Goal: Share content: Share content

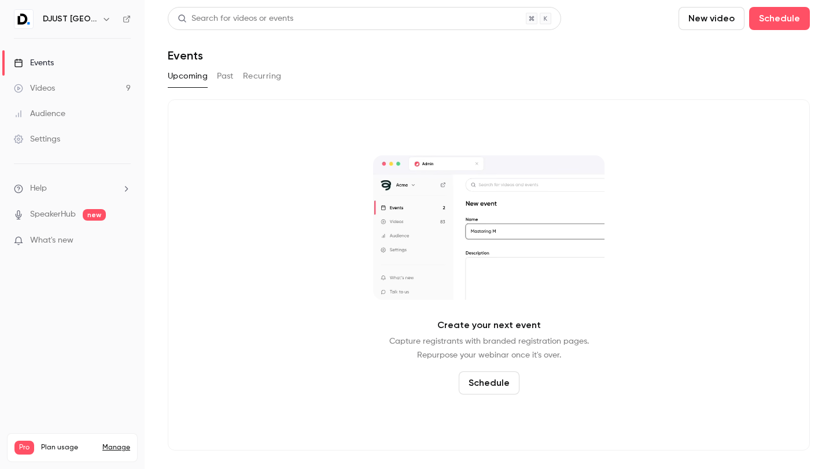
click at [90, 22] on h6 "DJUST [GEOGRAPHIC_DATA]" at bounding box center [70, 19] width 54 height 12
click at [102, 20] on icon "button" at bounding box center [106, 18] width 9 height 9
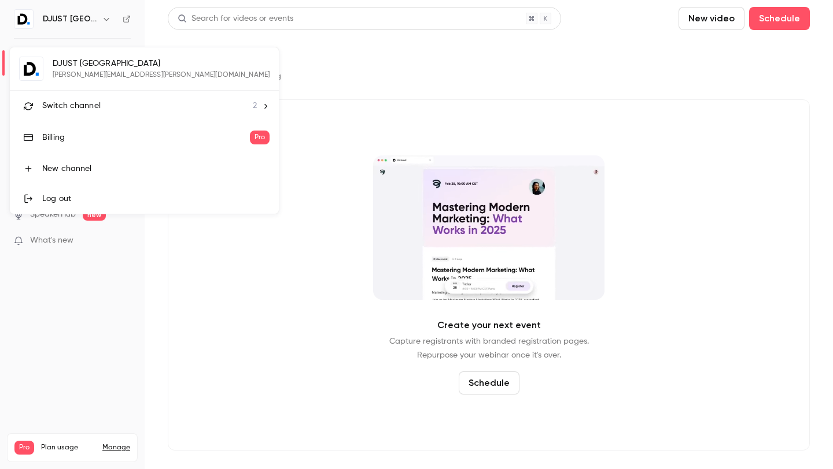
click at [105, 101] on div "Switch channel 2" at bounding box center [149, 106] width 214 height 12
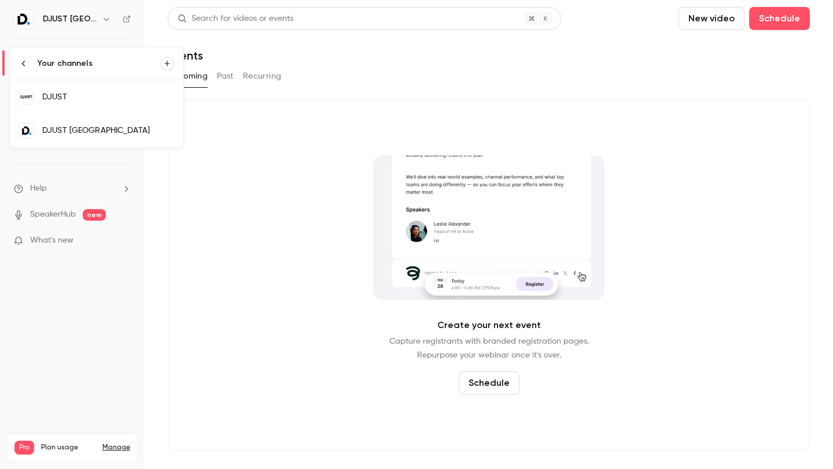
click at [68, 99] on div "DJUST" at bounding box center [108, 97] width 132 height 12
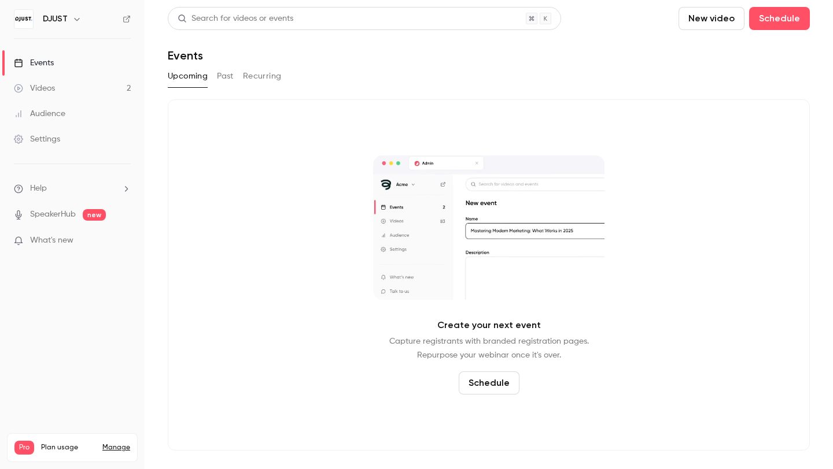
click at [224, 76] on button "Past" at bounding box center [225, 76] width 17 height 19
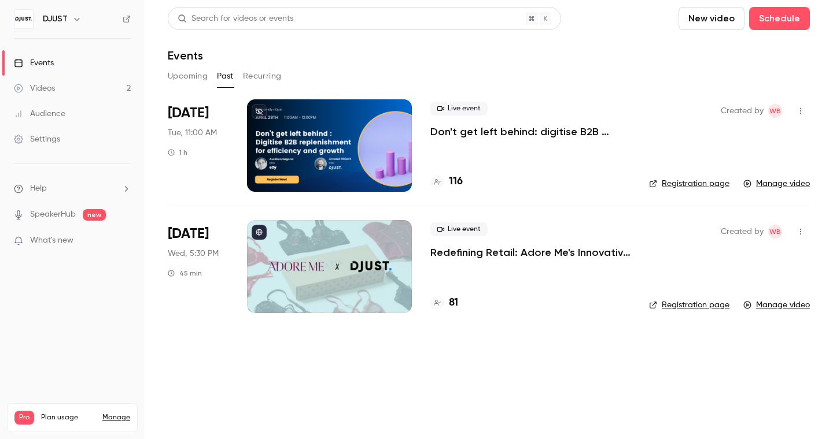
click at [478, 125] on p "Don't get left behind: digitise B2B replenishment for efficiency and growth" at bounding box center [530, 132] width 200 height 14
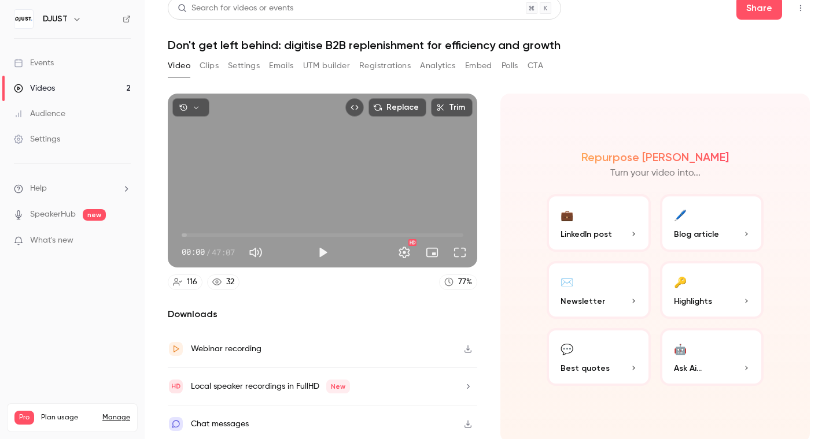
scroll to position [11, 0]
click at [246, 69] on button "Settings" at bounding box center [244, 65] width 32 height 19
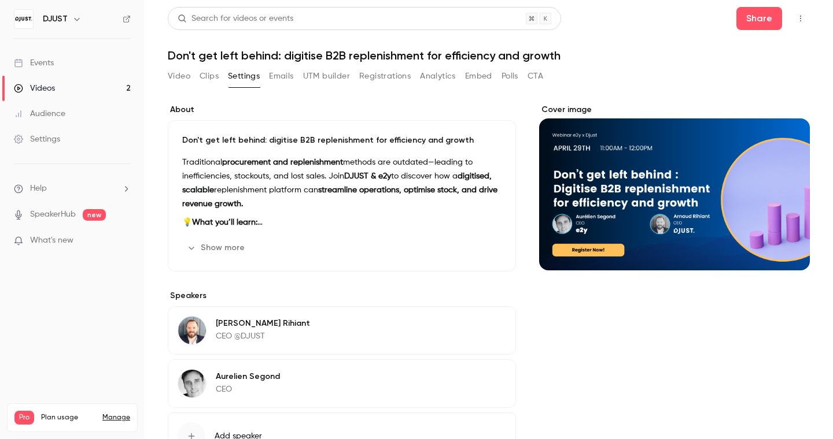
click at [375, 76] on button "Registrations" at bounding box center [384, 76] width 51 height 19
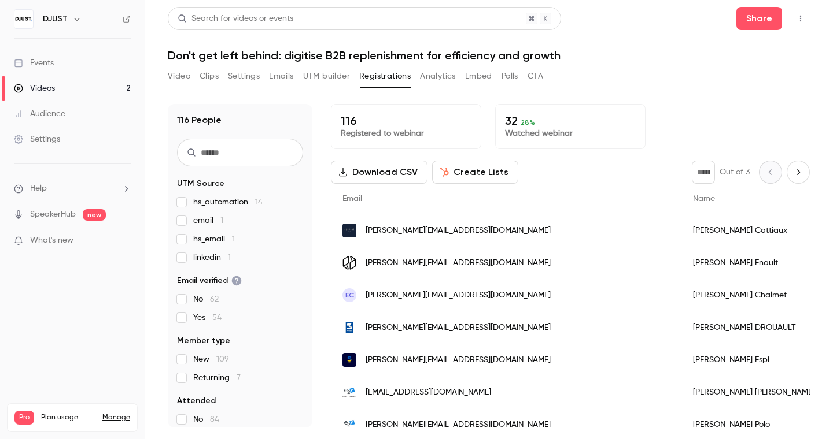
click at [186, 72] on button "Video" at bounding box center [179, 76] width 23 height 19
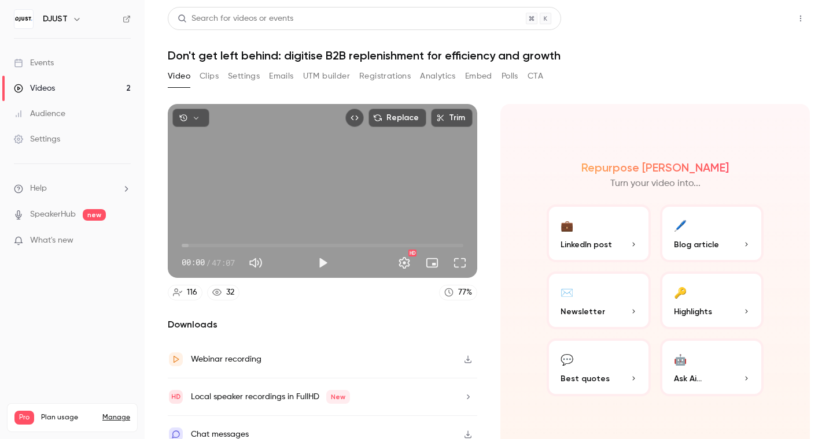
click at [743, 11] on button "Share" at bounding box center [759, 18] width 46 height 23
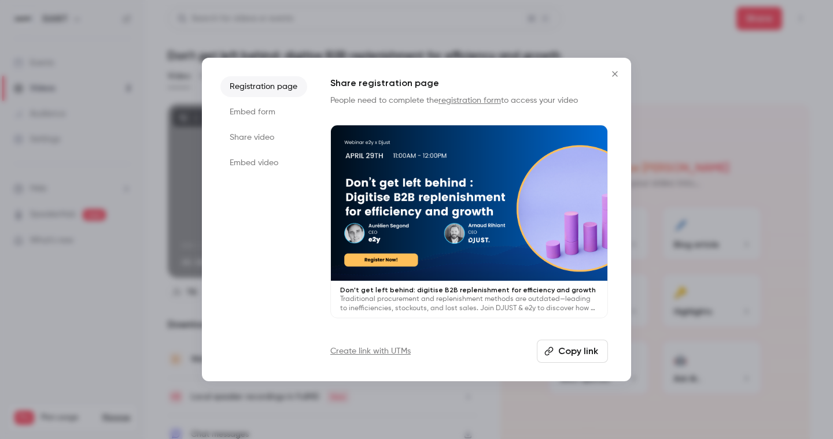
click at [571, 346] on button "Copy link" at bounding box center [572, 351] width 71 height 23
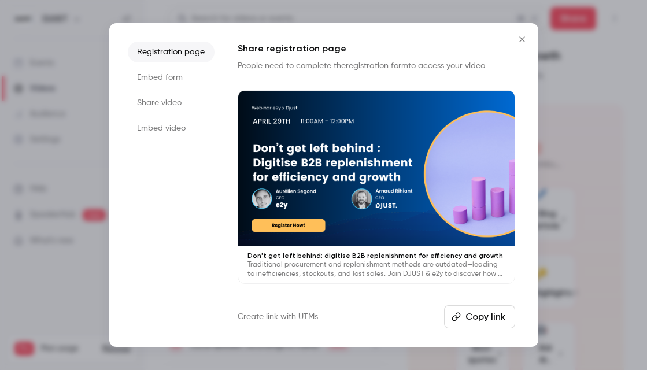
click at [519, 39] on icon "Close" at bounding box center [522, 39] width 14 height 9
